Goal: Book appointment/travel/reservation

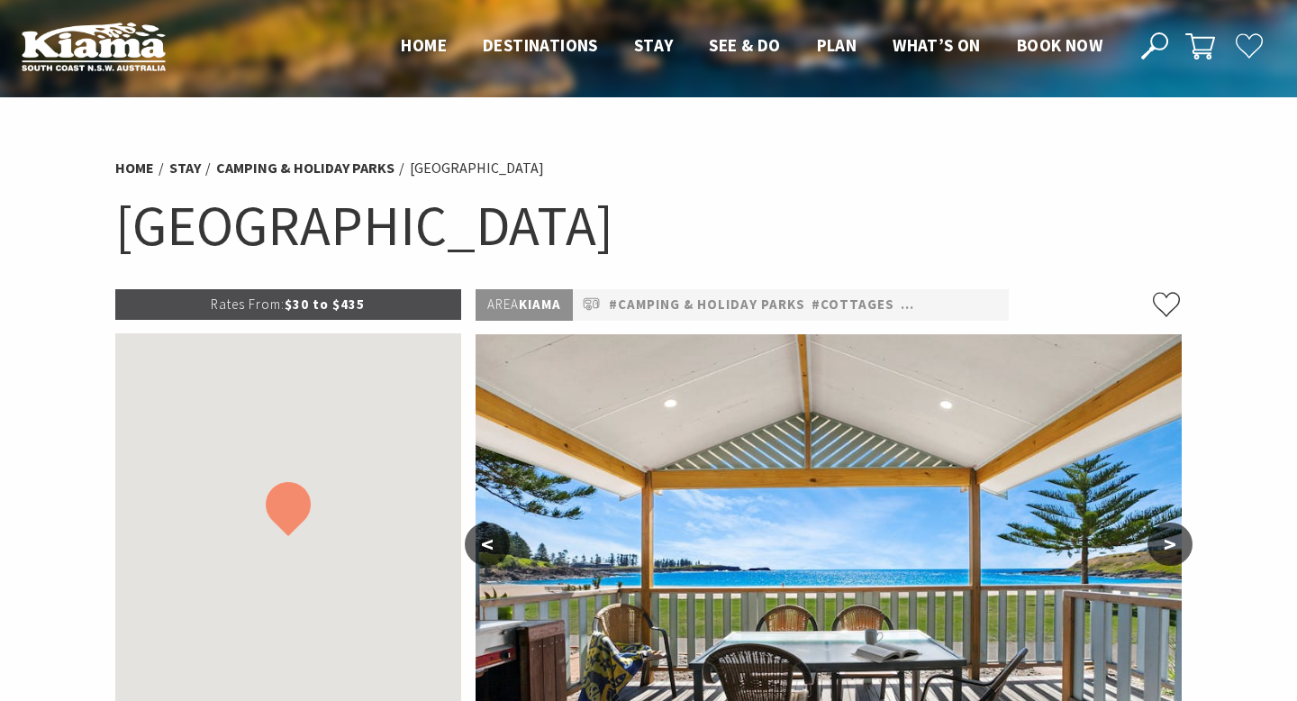
select select "3"
select select "2"
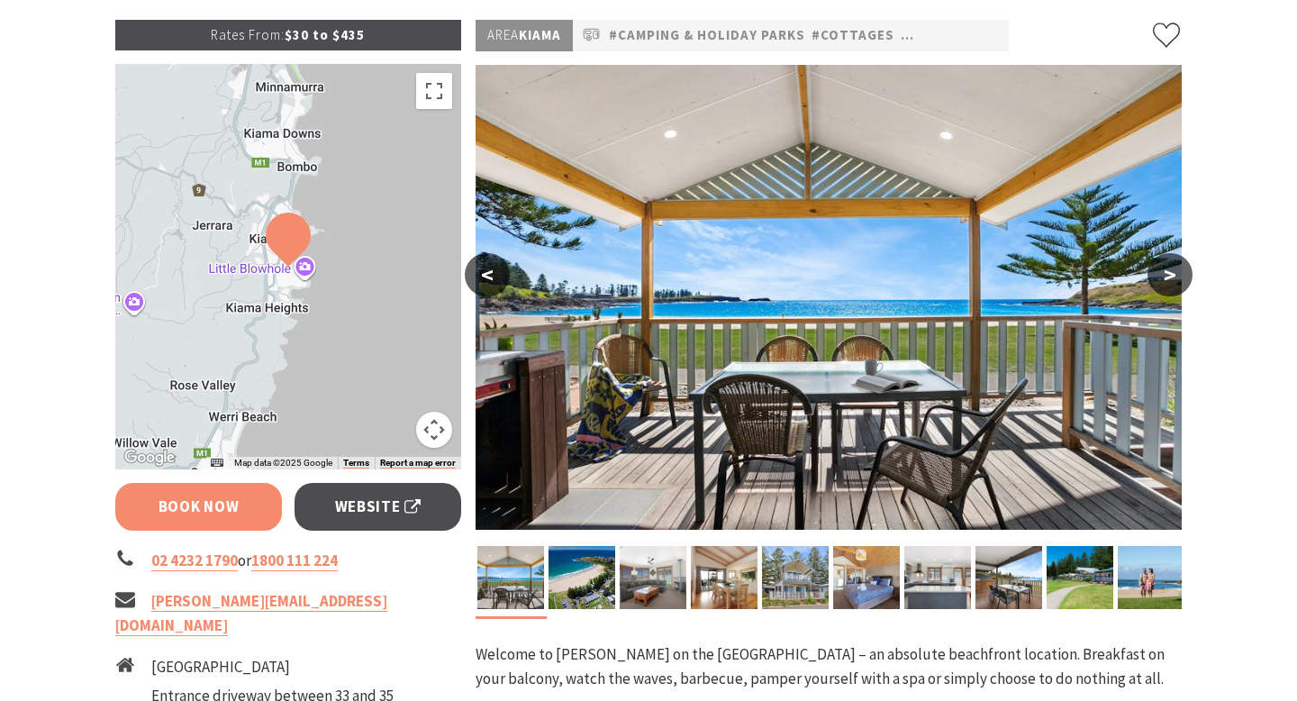
click at [222, 501] on link "Book Now" at bounding box center [198, 507] width 167 height 48
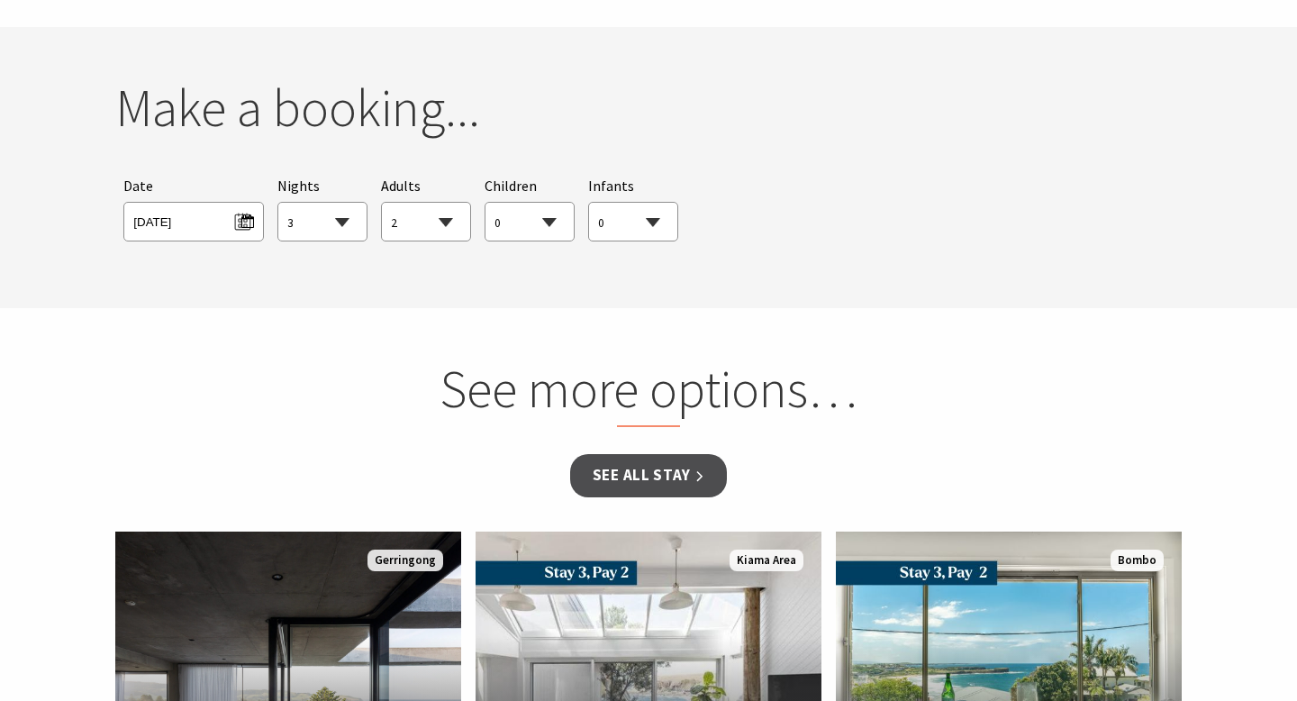
scroll to position [1643, 0]
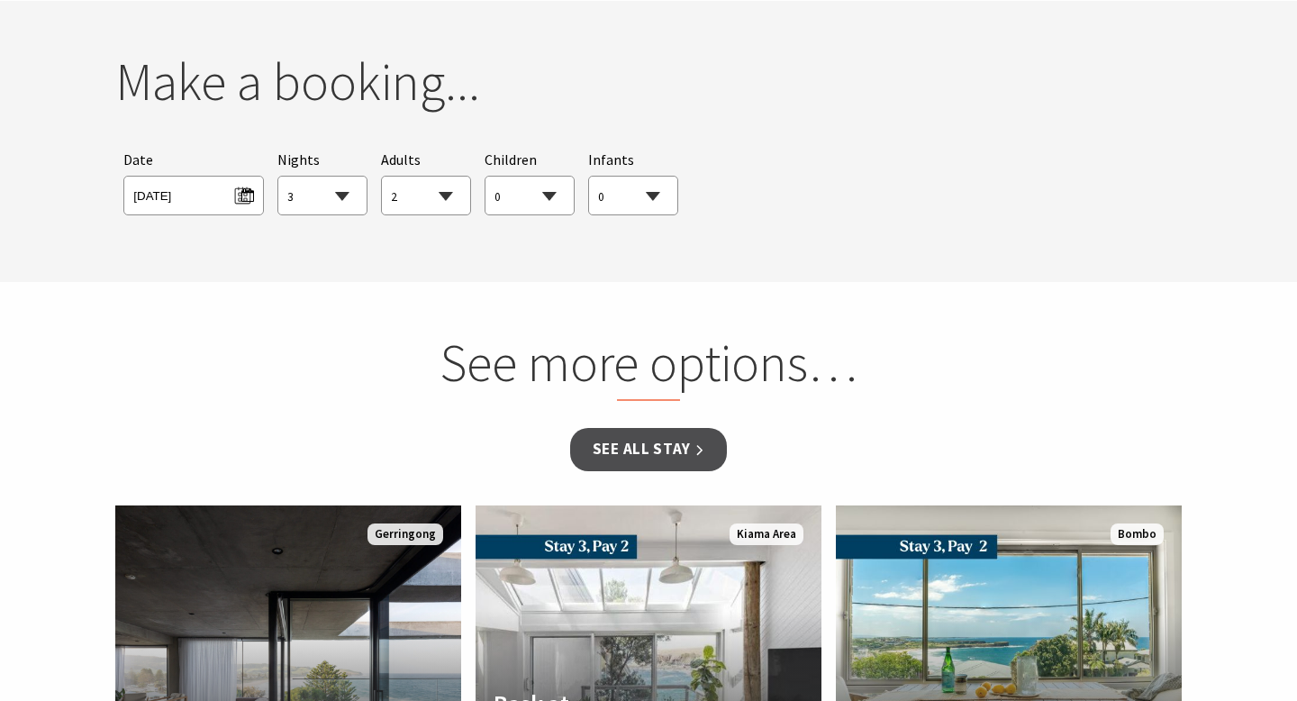
click at [346, 194] on select "1 2 3 4 5 6 7 8 9 10 11 12 13 14 15 16 17 18 19 20 21 22 23 24 25 26 27 28 29 30" at bounding box center [322, 197] width 88 height 40
select select "4"
click at [278, 177] on select "1 2 3 4 5 6 7 8 9 10 11 12 13 14 15 16 17 18 19 20 21 22 23 24 25 26 27 28 29 30" at bounding box center [322, 197] width 88 height 40
click at [419, 203] on select "0 1 2 3 4 5 6 7 8 9 10 11 12 13 14 15 16 17 18 19 20 21 22 23 24 25 26 27 28 29…" at bounding box center [426, 197] width 88 height 40
select select "3"
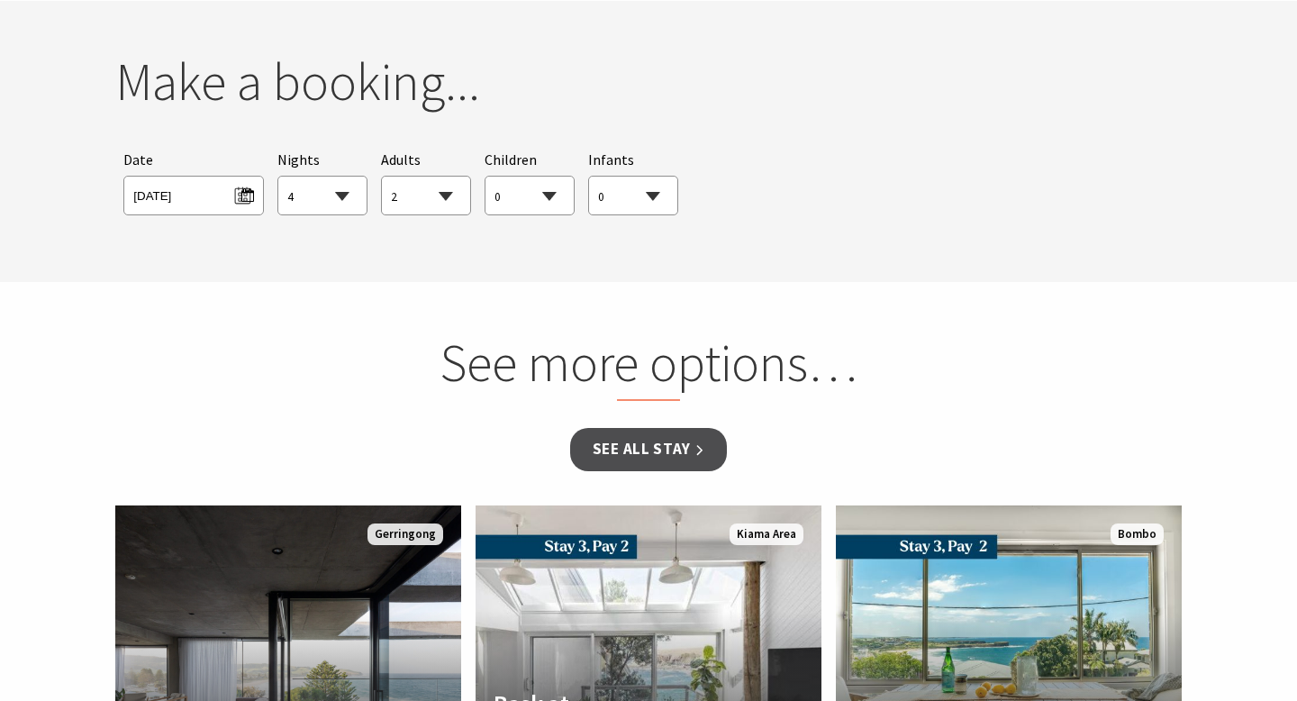
click at [382, 177] on select "0 1 2 3 4 5 6 7 8 9 10 11 12 13 14 15 16 17 18 19 20 21 22 23 24 25 26 27 28 29…" at bounding box center [426, 197] width 88 height 40
click at [205, 194] on span "[DATE]" at bounding box center [193, 193] width 120 height 24
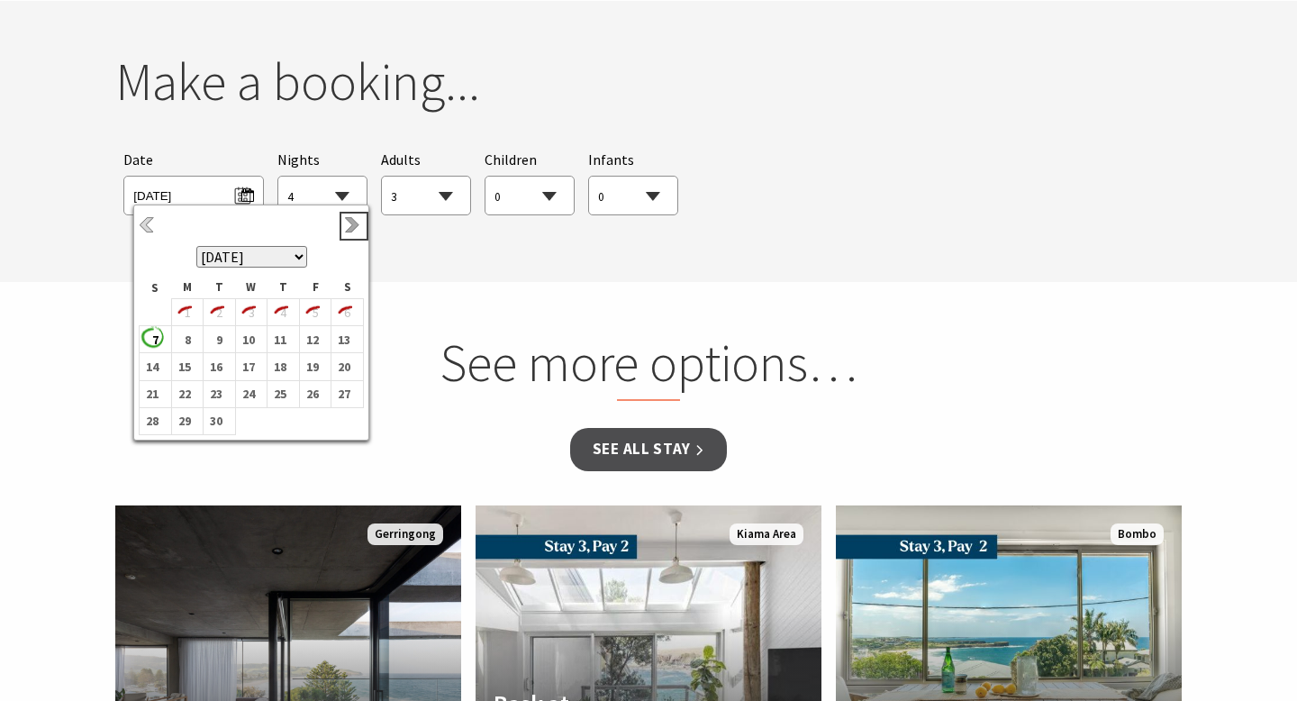
click at [347, 224] on link "Next" at bounding box center [354, 226] width 20 height 20
click at [348, 224] on link "Next" at bounding box center [354, 226] width 20 height 20
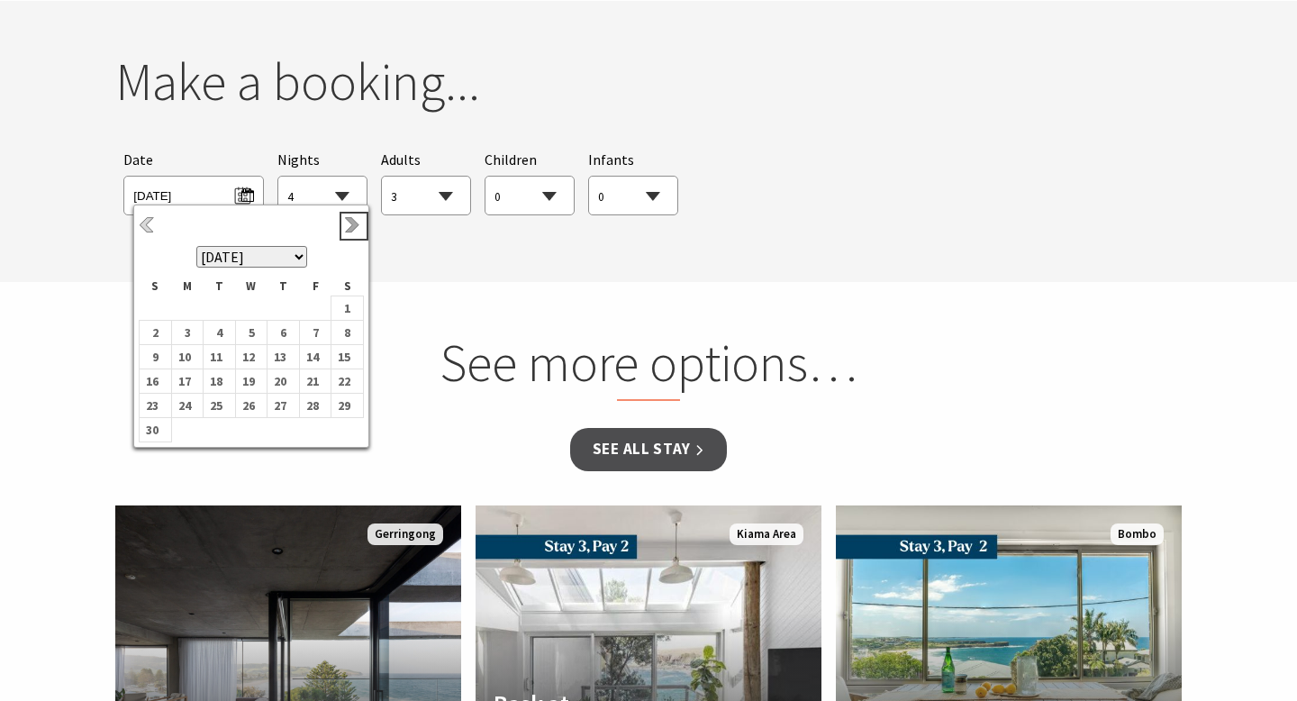
click at [348, 225] on link "Next" at bounding box center [354, 226] width 20 height 20
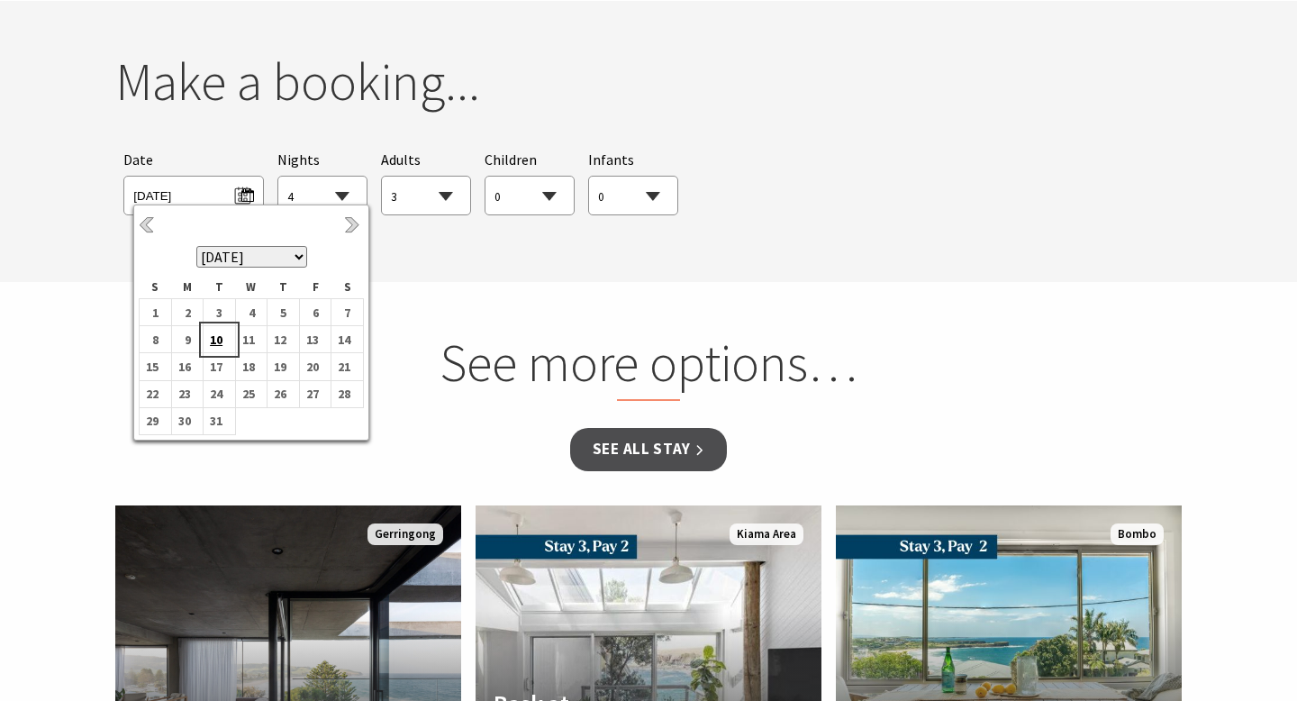
click at [214, 337] on b "10" at bounding box center [215, 339] width 23 height 23
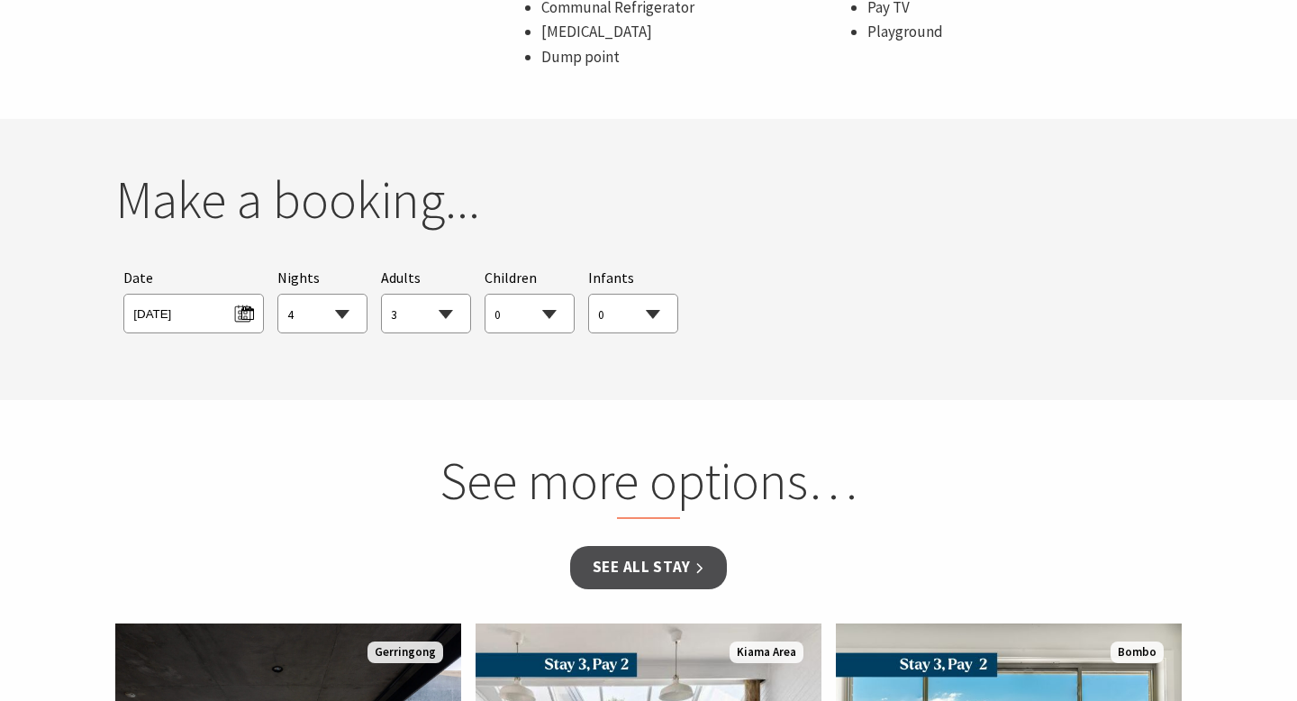
scroll to position [1557, 0]
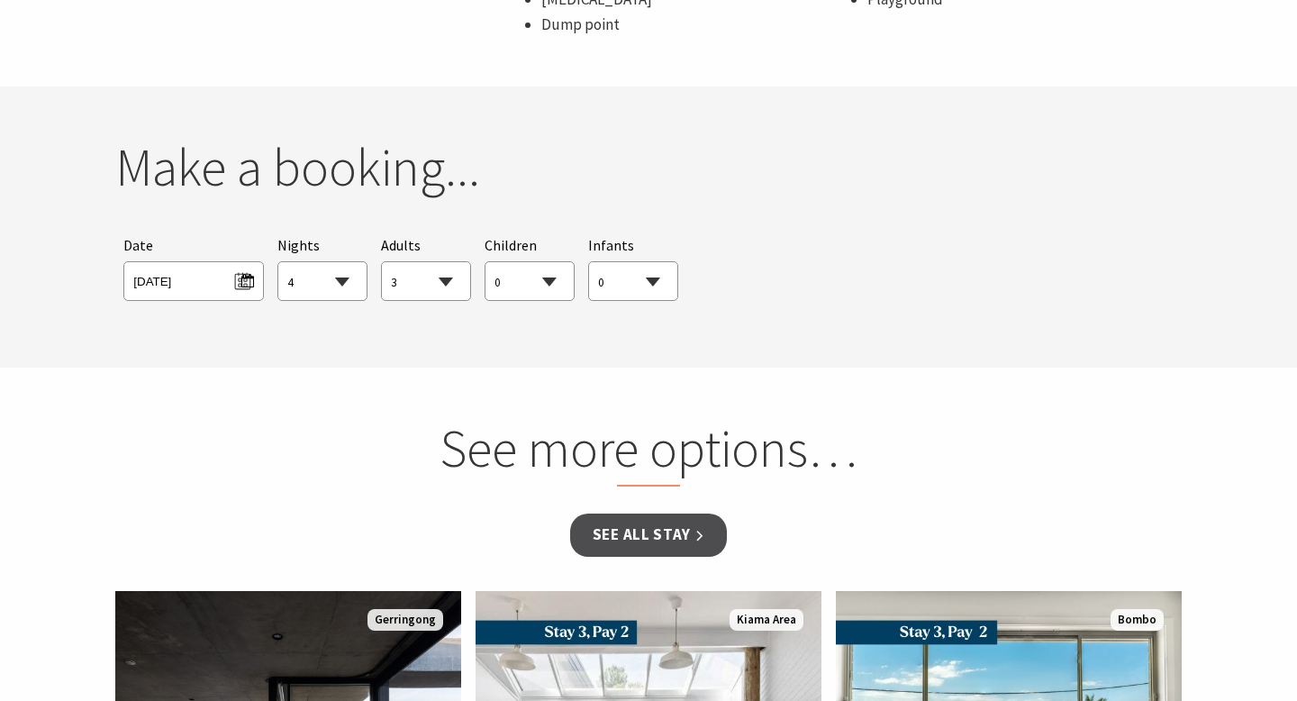
click at [238, 296] on span "[DATE]" at bounding box center [193, 281] width 140 height 40
click at [234, 289] on span "[DATE]" at bounding box center [193, 279] width 120 height 24
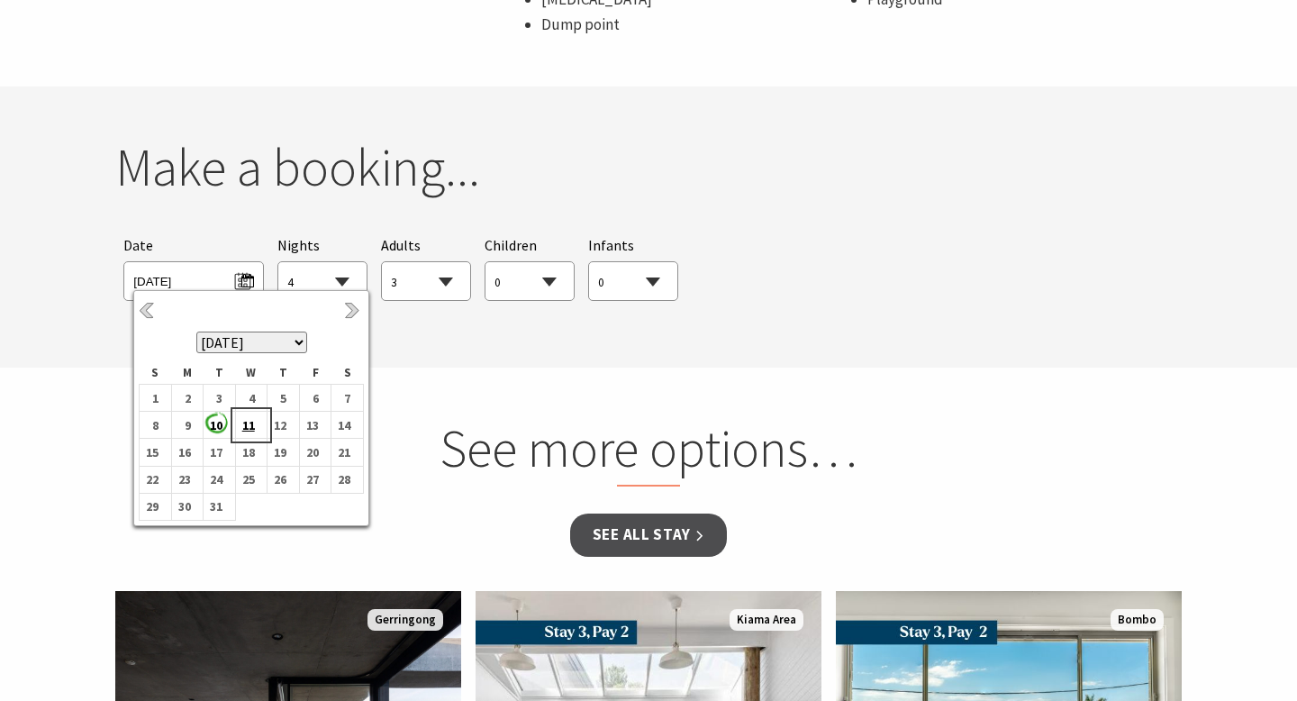
click at [243, 416] on b "11" at bounding box center [247, 425] width 23 height 23
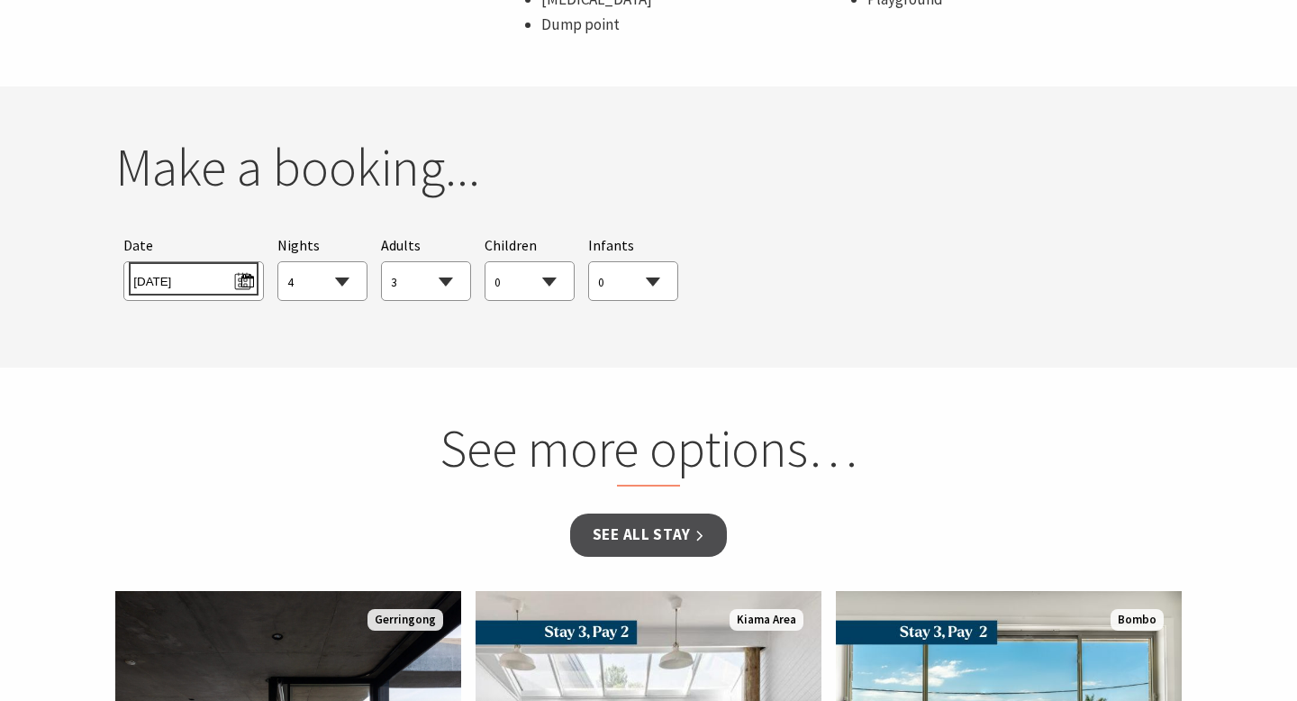
click at [204, 282] on span "[DATE]" at bounding box center [193, 279] width 120 height 24
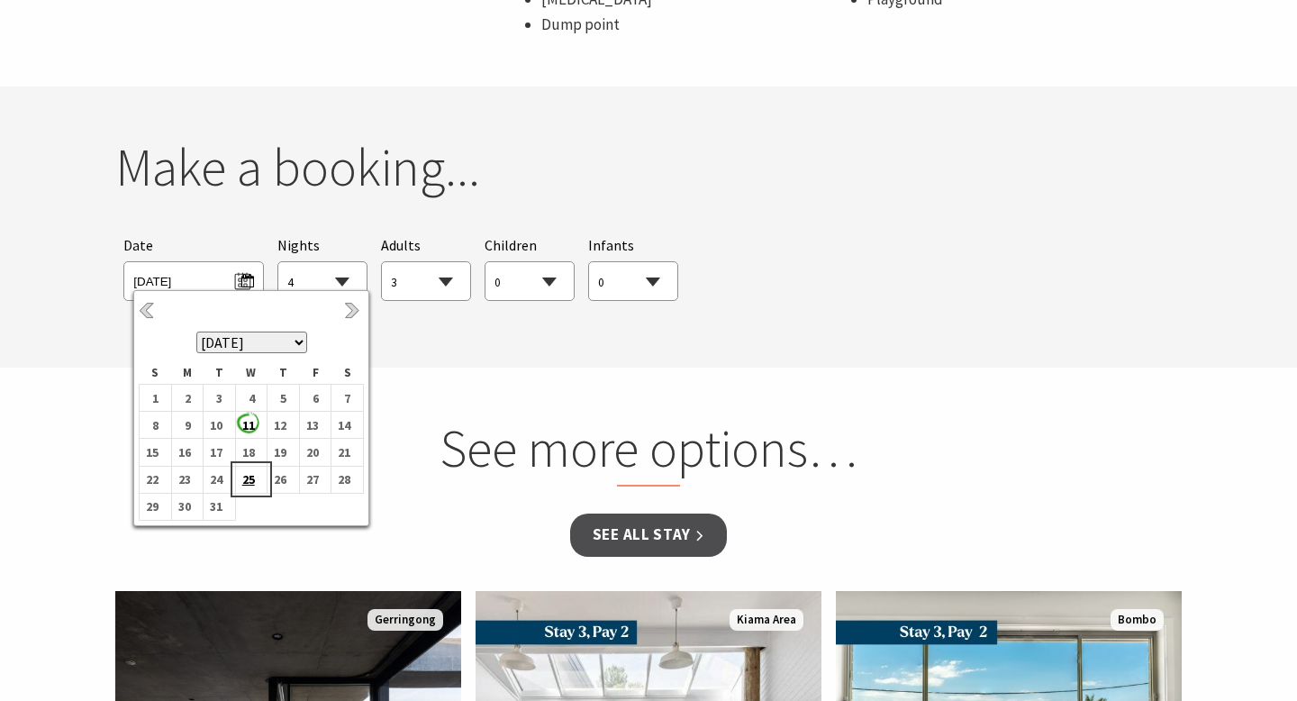
click at [250, 480] on b "25" at bounding box center [247, 479] width 23 height 23
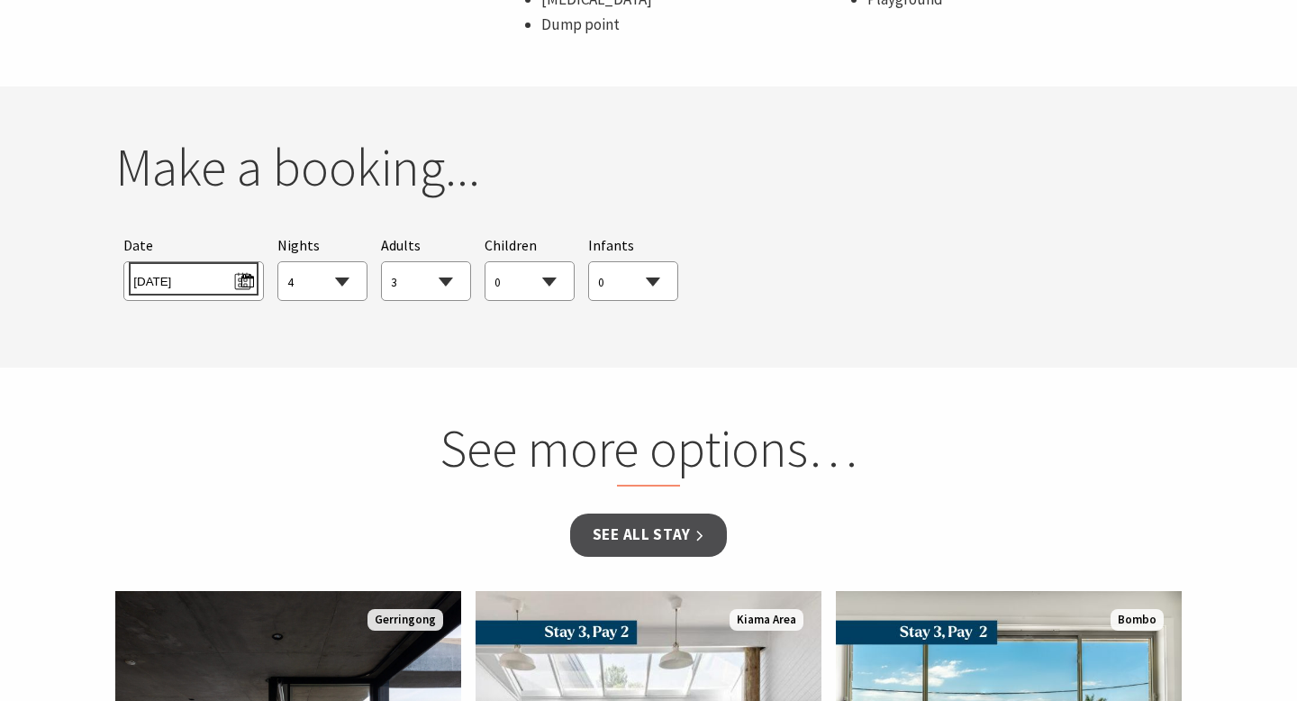
click at [231, 276] on span "[DATE]" at bounding box center [193, 279] width 120 height 24
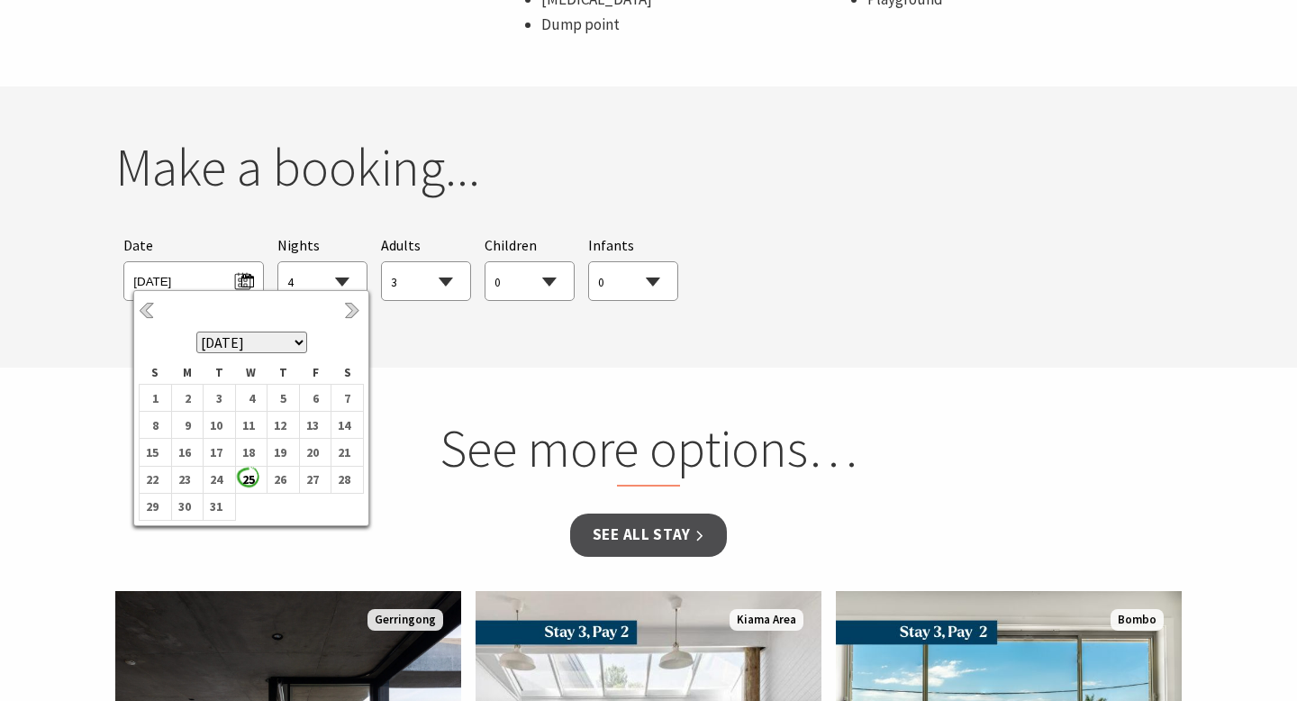
click at [339, 308] on th "[DATE] [DATE] [DATE] [DATE] [DATE] [DATE] [DATE] [DATE] [DATE] [DATE] [DATE] [D…" at bounding box center [252, 329] width 224 height 67
click at [348, 300] on th "[DATE] [DATE] [DATE] [DATE] [DATE] [DATE] [DATE] [DATE] [DATE] [DATE] [DATE] [D…" at bounding box center [252, 329] width 224 height 67
click at [349, 306] on link "Next" at bounding box center [354, 312] width 20 height 20
click at [319, 467] on td "24" at bounding box center [315, 479] width 32 height 27
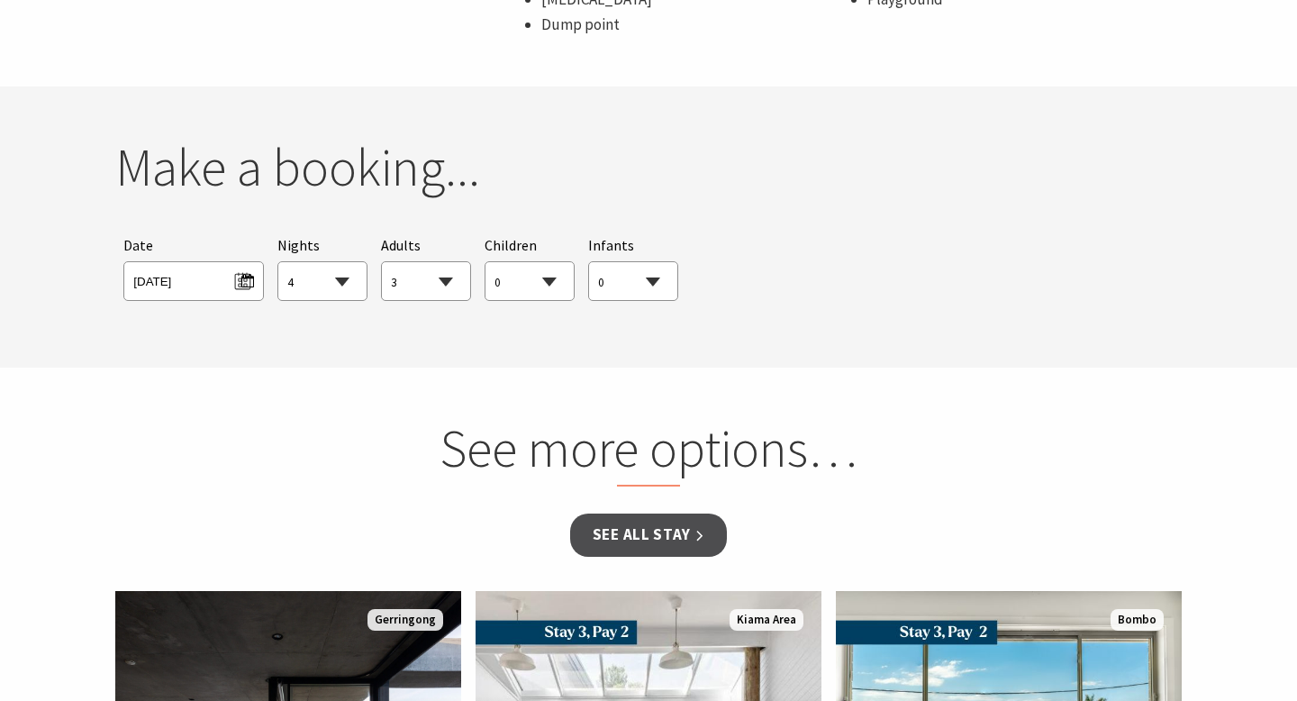
click at [372, 432] on h2 "See more options…" at bounding box center [648, 452] width 687 height 70
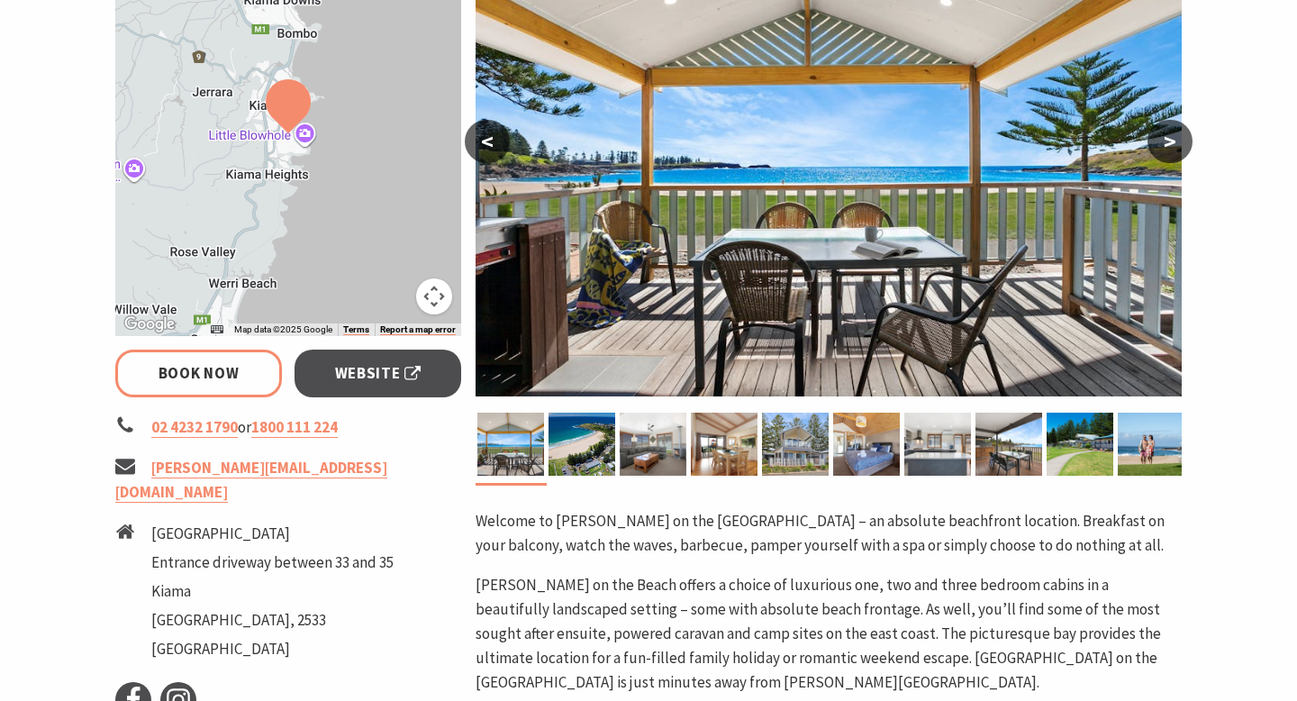
scroll to position [405, 0]
